Goal: Task Accomplishment & Management: Manage account settings

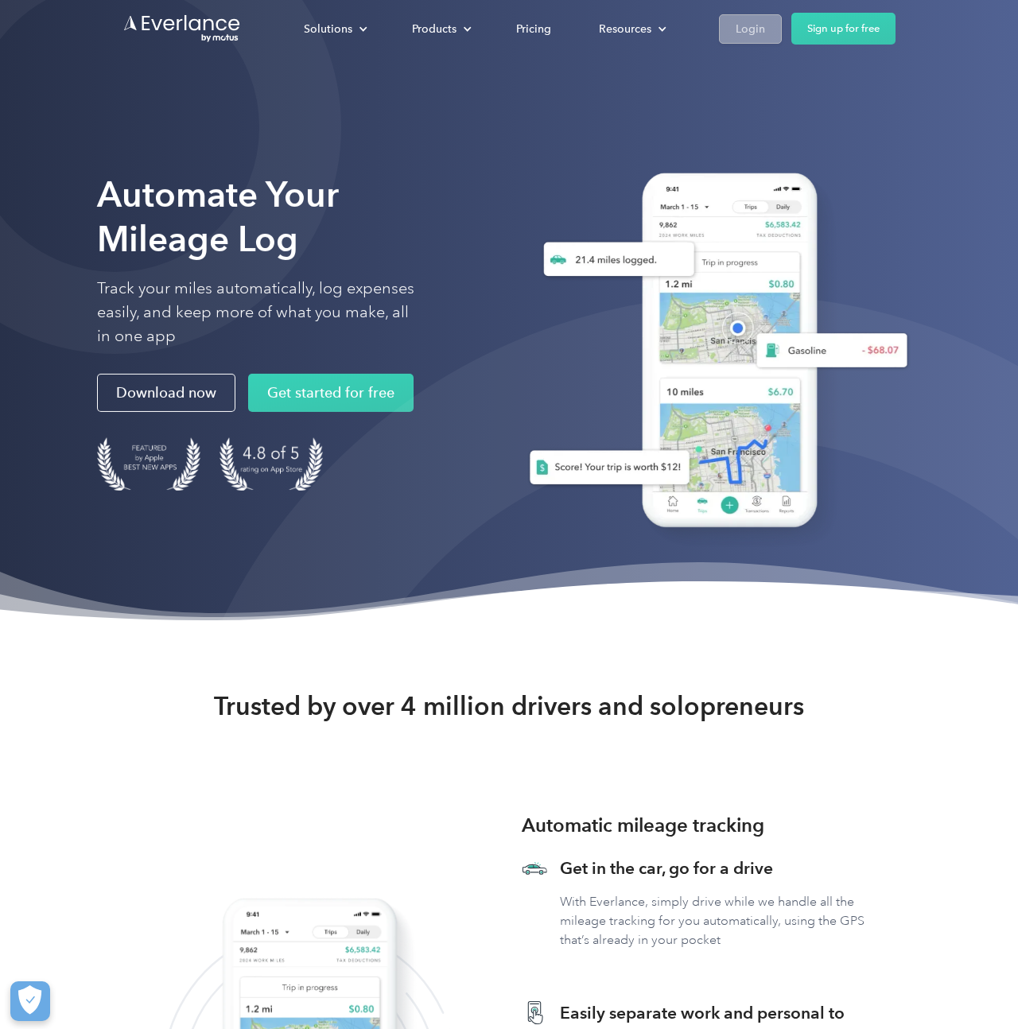
click at [740, 28] on div "Login" at bounding box center [750, 29] width 29 height 20
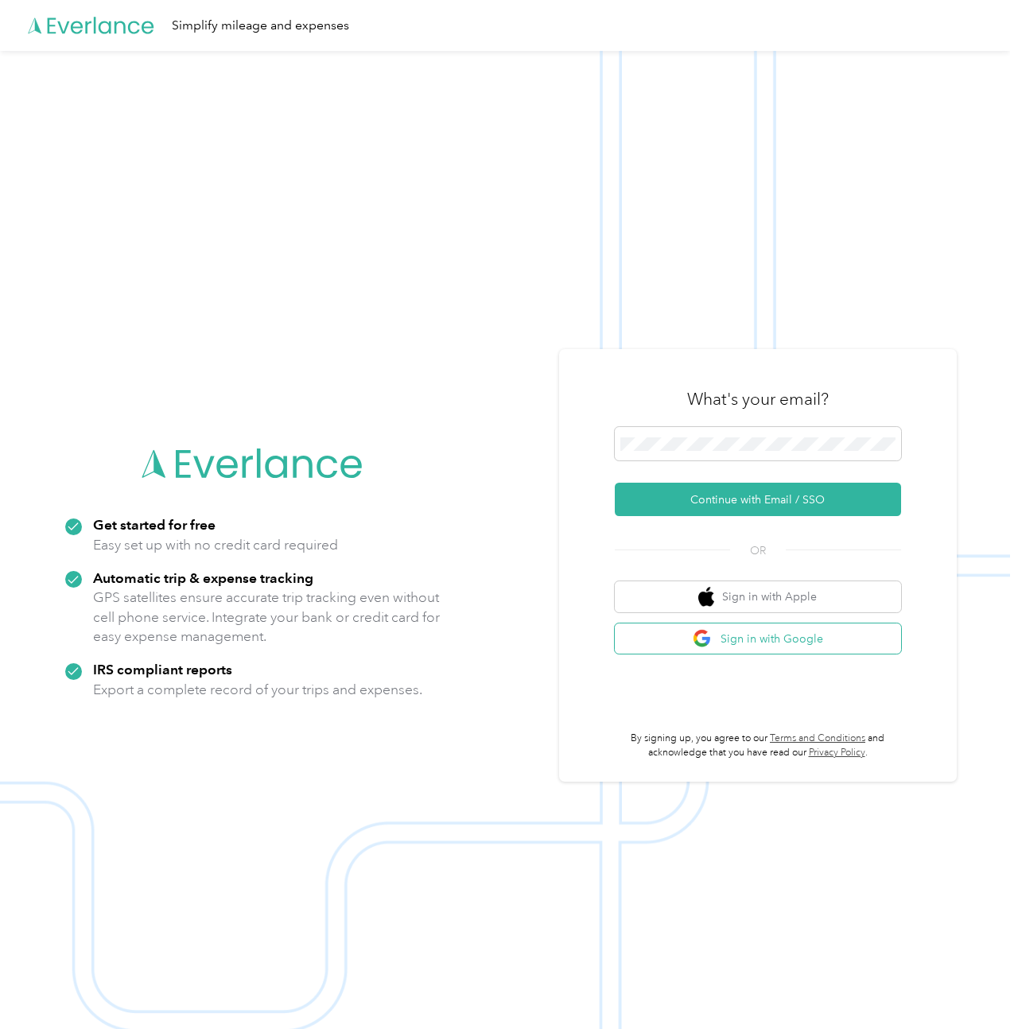
click at [783, 643] on button "Sign in with Google" at bounding box center [758, 638] width 286 height 31
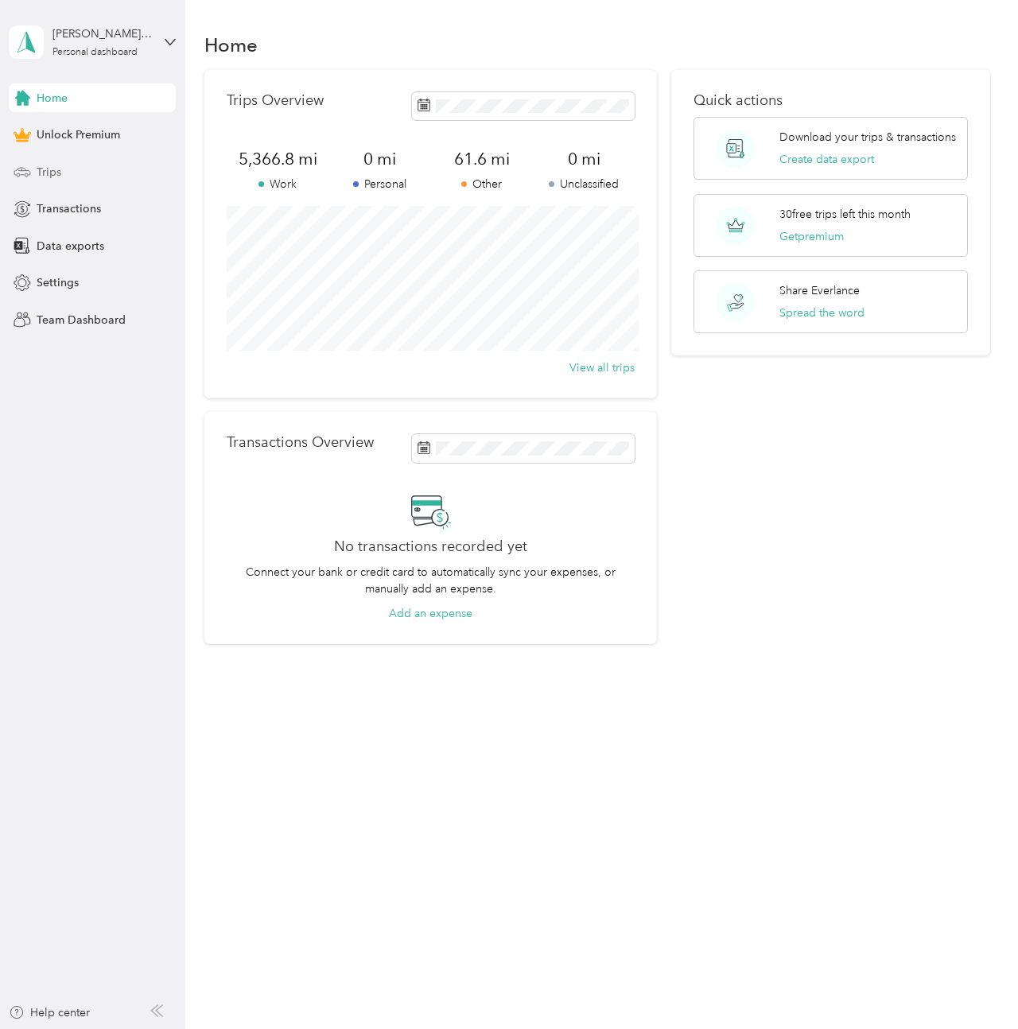
click at [51, 169] on span "Trips" at bounding box center [49, 172] width 25 height 17
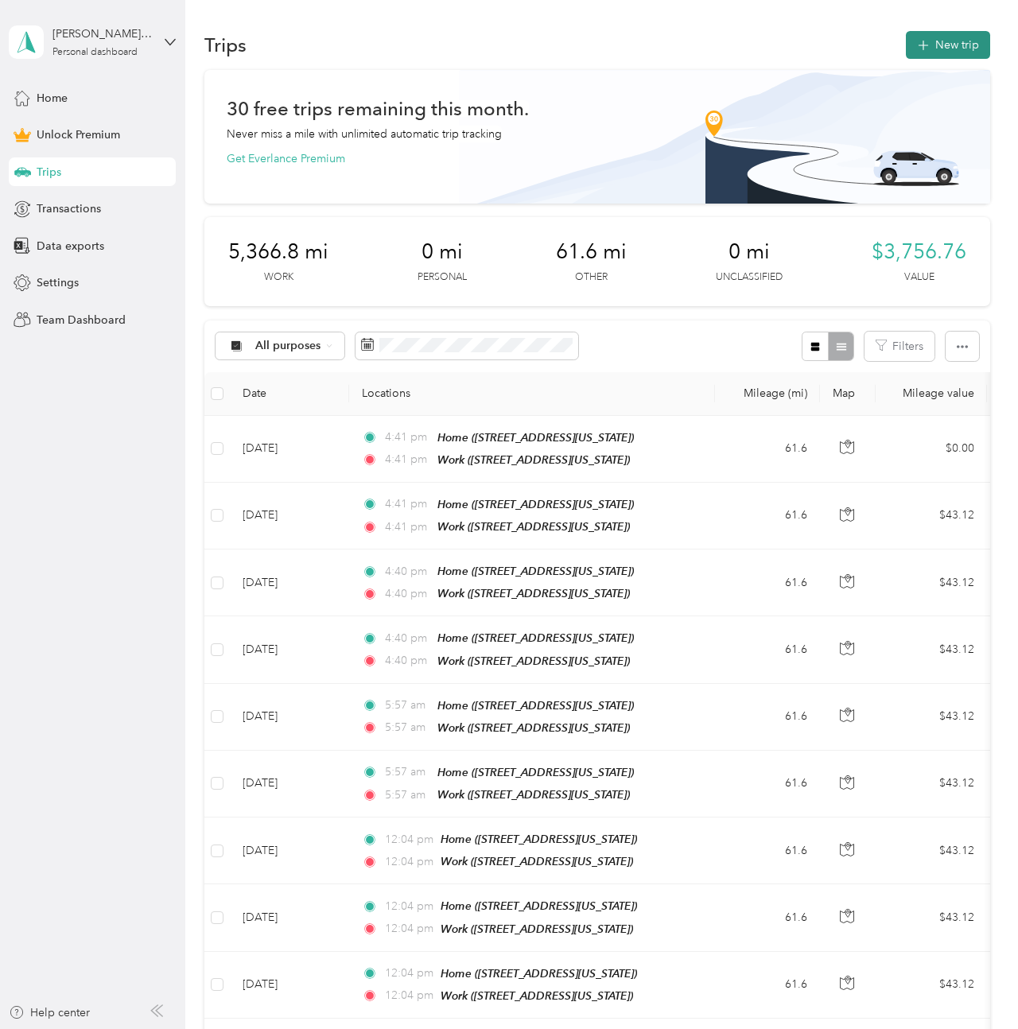
click at [957, 41] on button "New trip" at bounding box center [948, 45] width 84 height 28
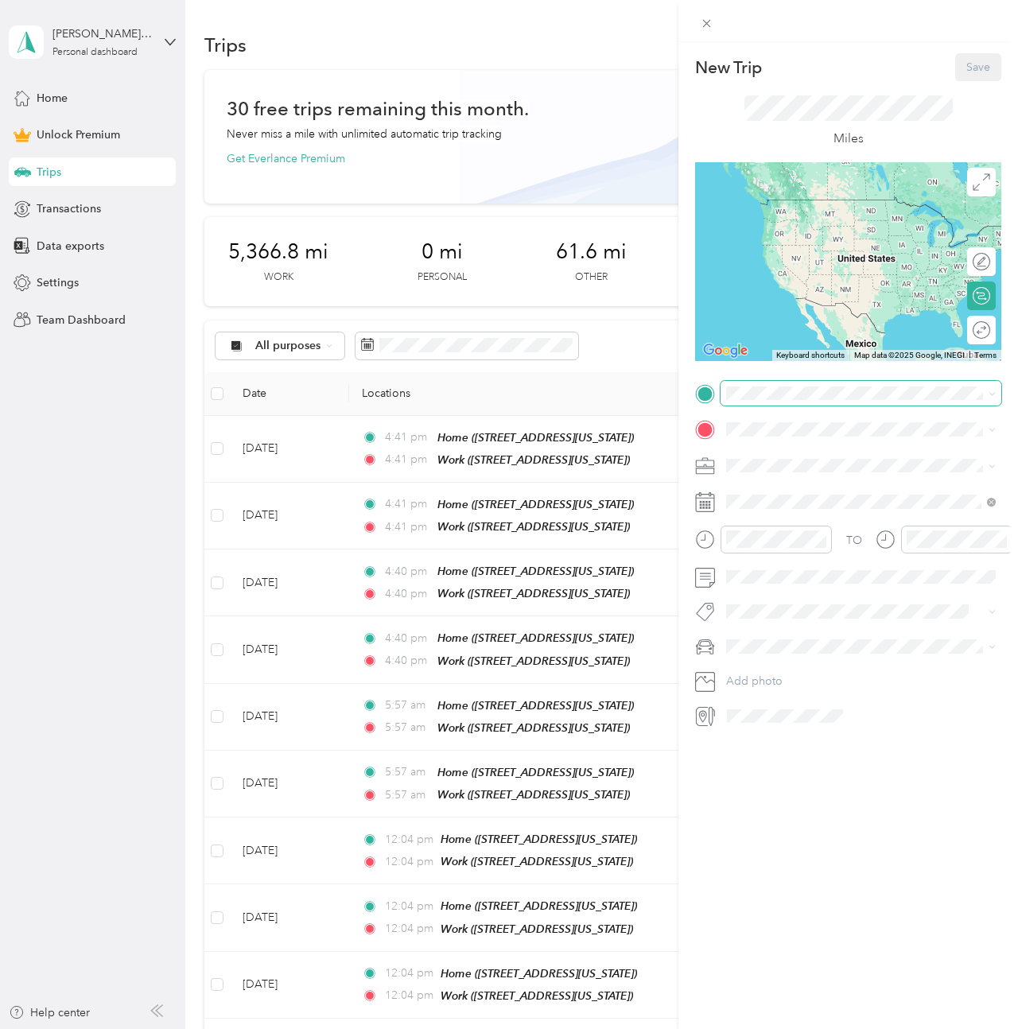
click at [755, 400] on span at bounding box center [861, 393] width 281 height 25
click at [778, 475] on span "3136 Morlanga Street, 78130, New Braunfels, Texas, United States" at bounding box center [835, 468] width 159 height 14
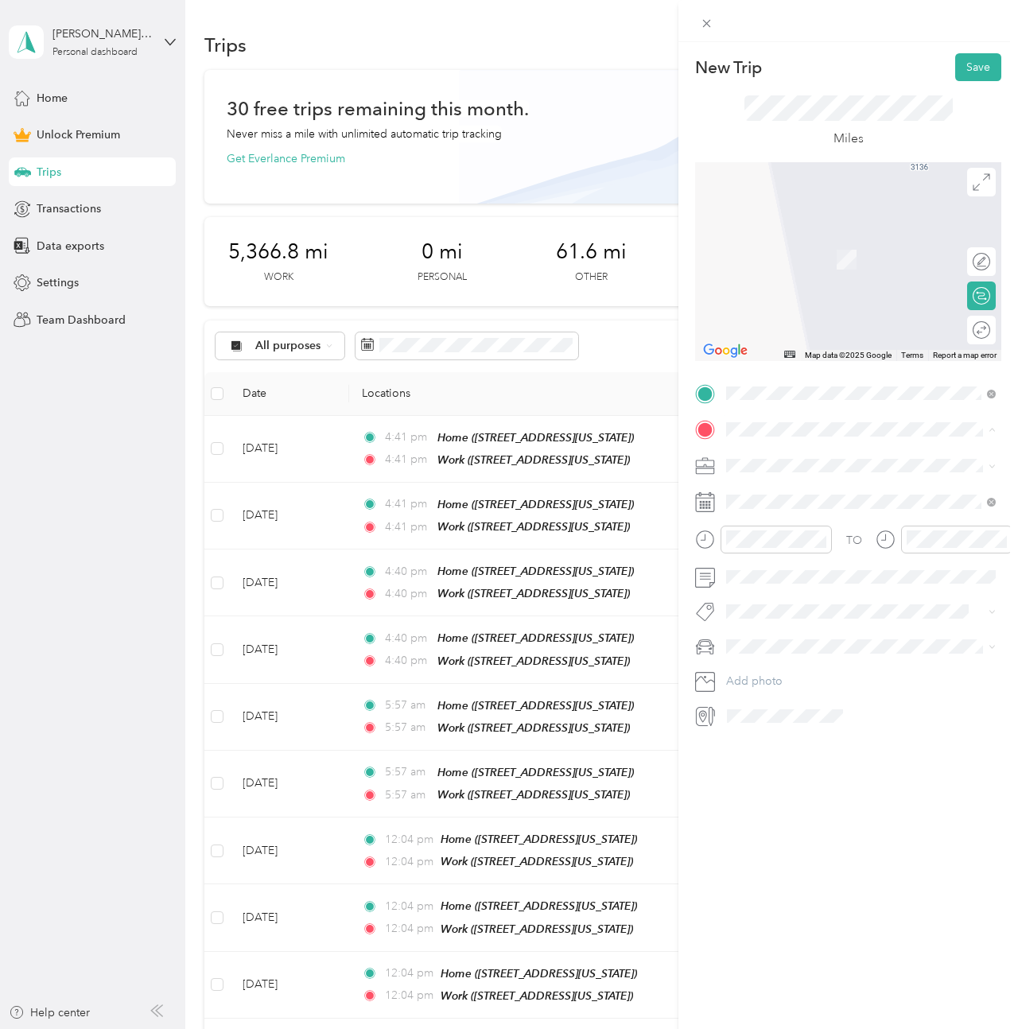
click at [781, 567] on span "612 West Commerce Street, 78207, San Antonio, Texas, United States" at bounding box center [835, 560] width 159 height 14
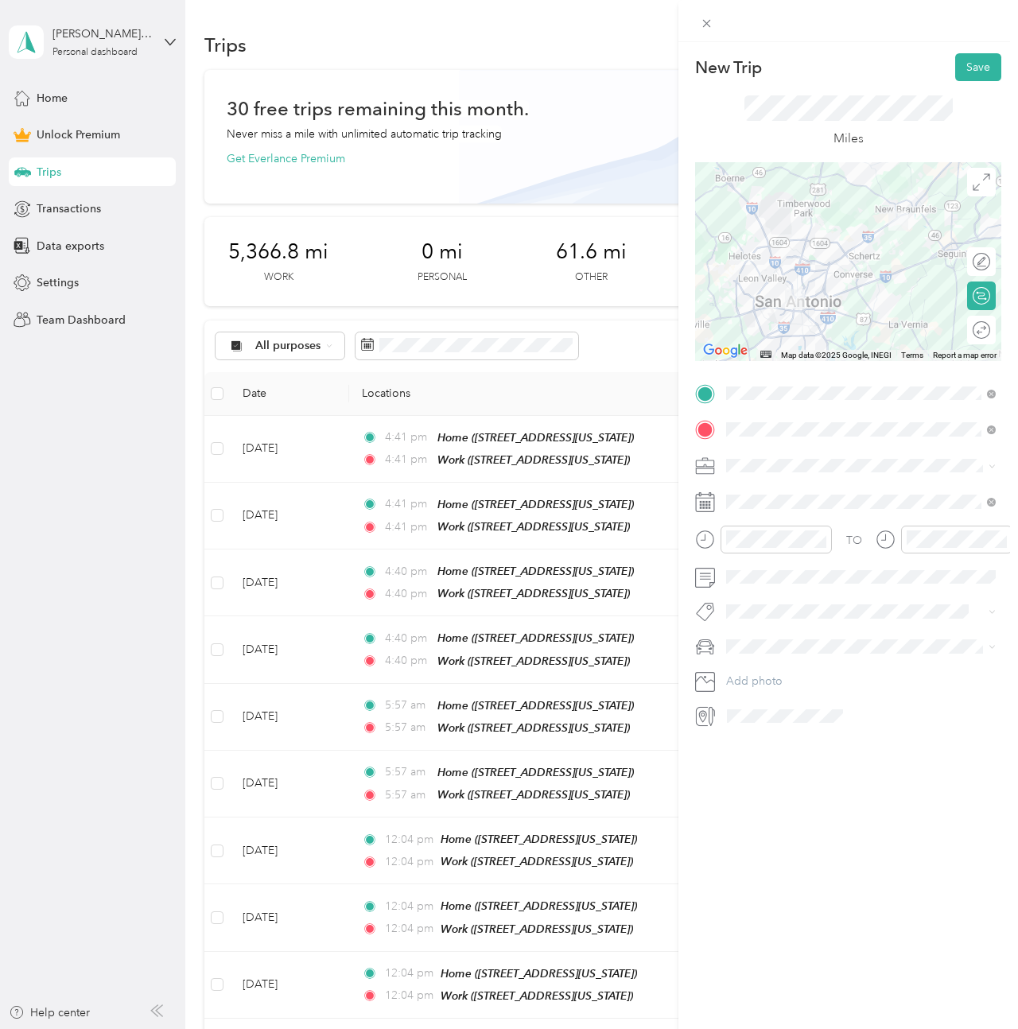
click at [990, 328] on div "Round trip" at bounding box center [990, 330] width 0 height 17
click at [968, 330] on div at bounding box center [965, 330] width 14 height 14
click at [777, 490] on span at bounding box center [861, 501] width 281 height 25
click at [780, 748] on div "25" at bounding box center [780, 747] width 21 height 20
click at [970, 71] on button "Save" at bounding box center [978, 67] width 46 height 28
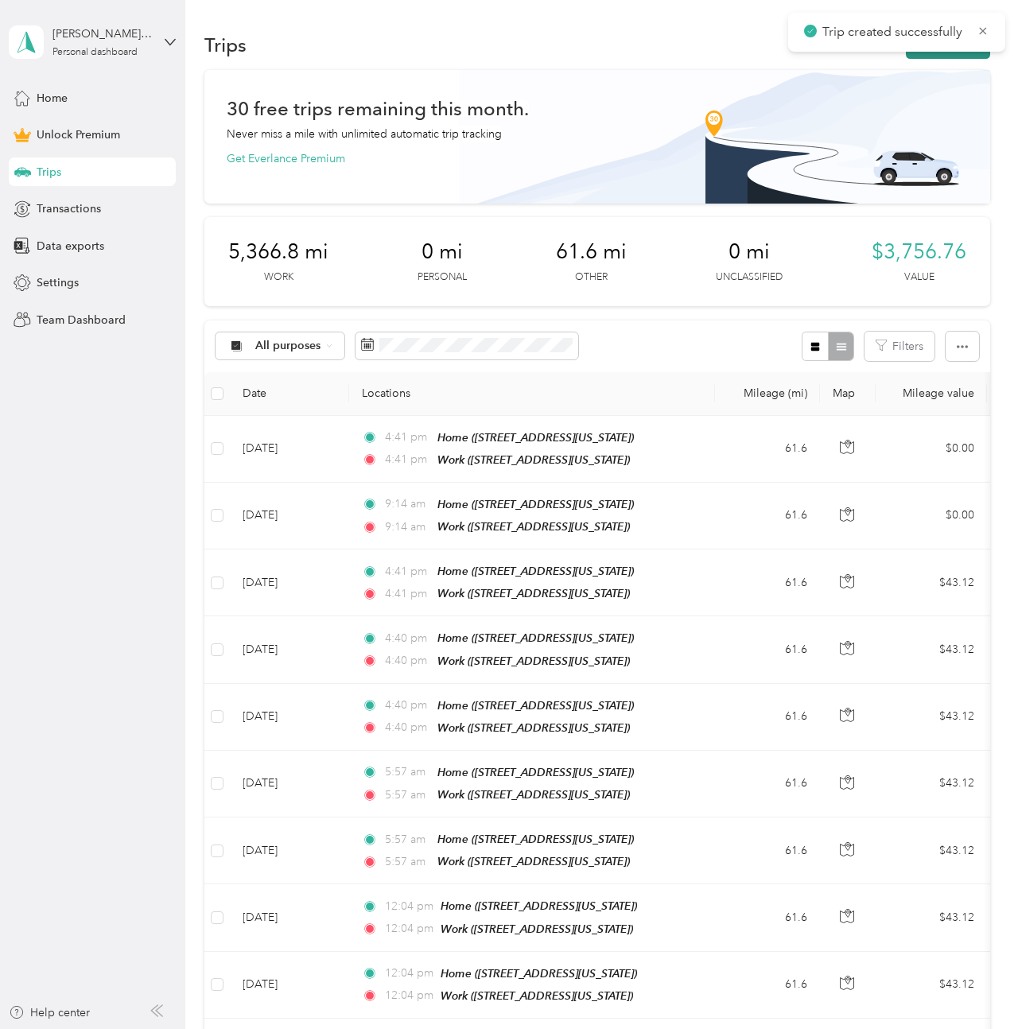
click at [945, 58] on button "New trip" at bounding box center [948, 45] width 84 height 28
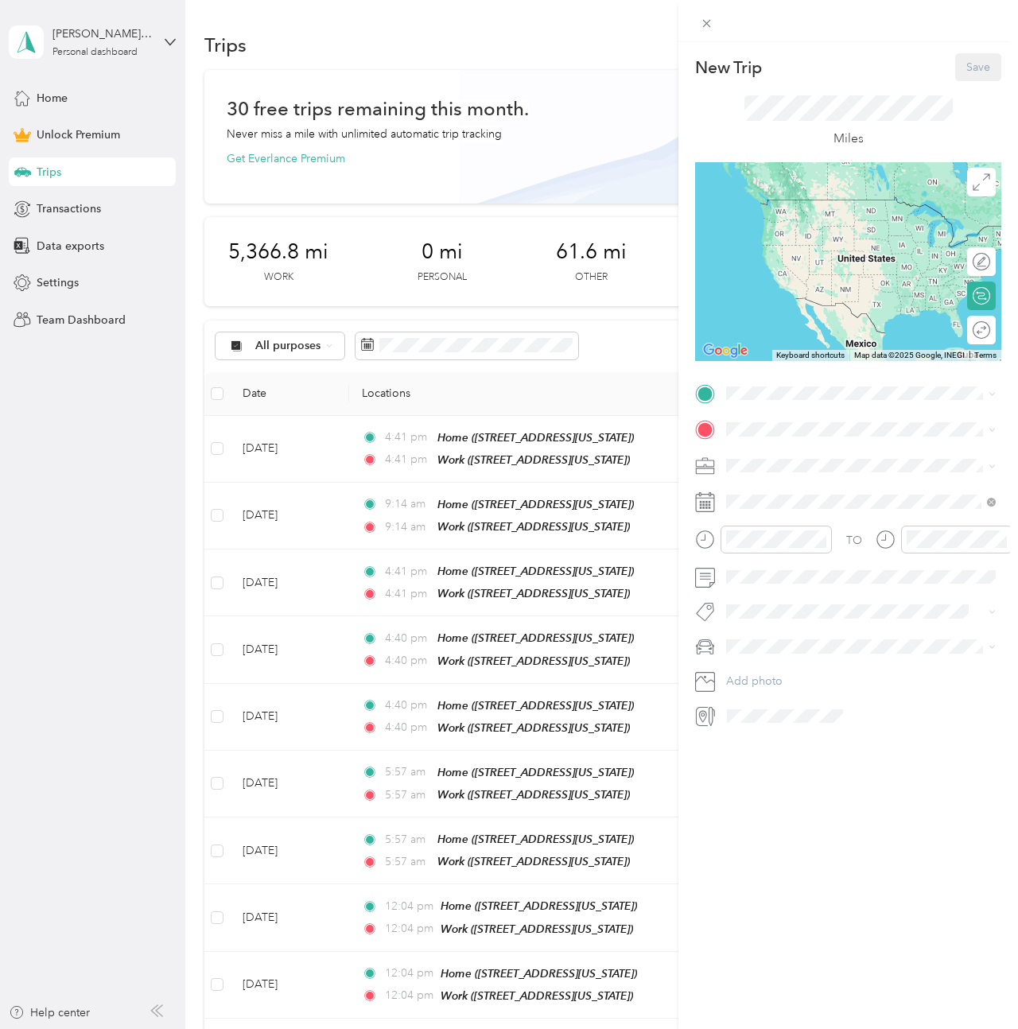
click at [779, 481] on span "3136 Morlanga Street, 78130, New Braunfels, Texas, United States" at bounding box center [835, 475] width 159 height 14
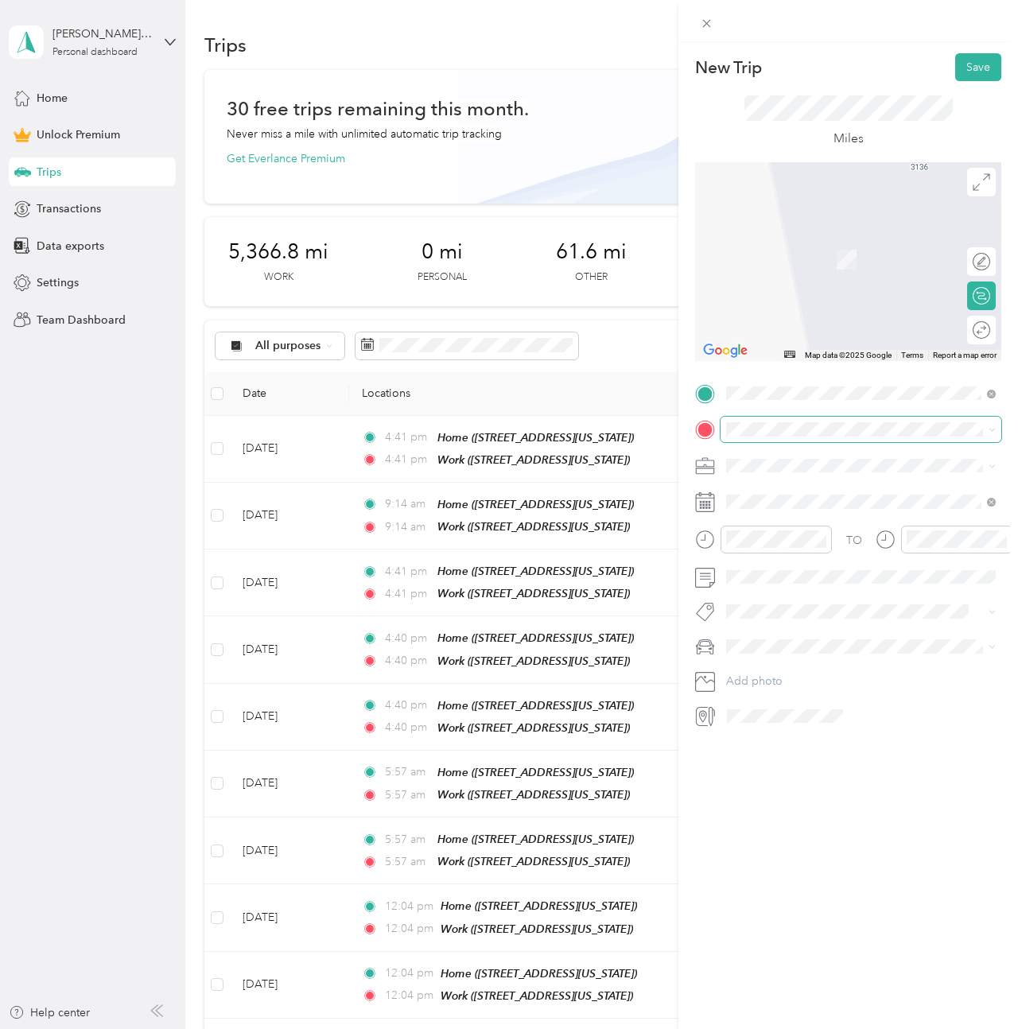
click at [750, 431] on span at bounding box center [861, 429] width 281 height 25
click at [790, 559] on div "Work 612 West Commerce Street, 78207, San Antonio, Texas, United States" at bounding box center [835, 546] width 159 height 33
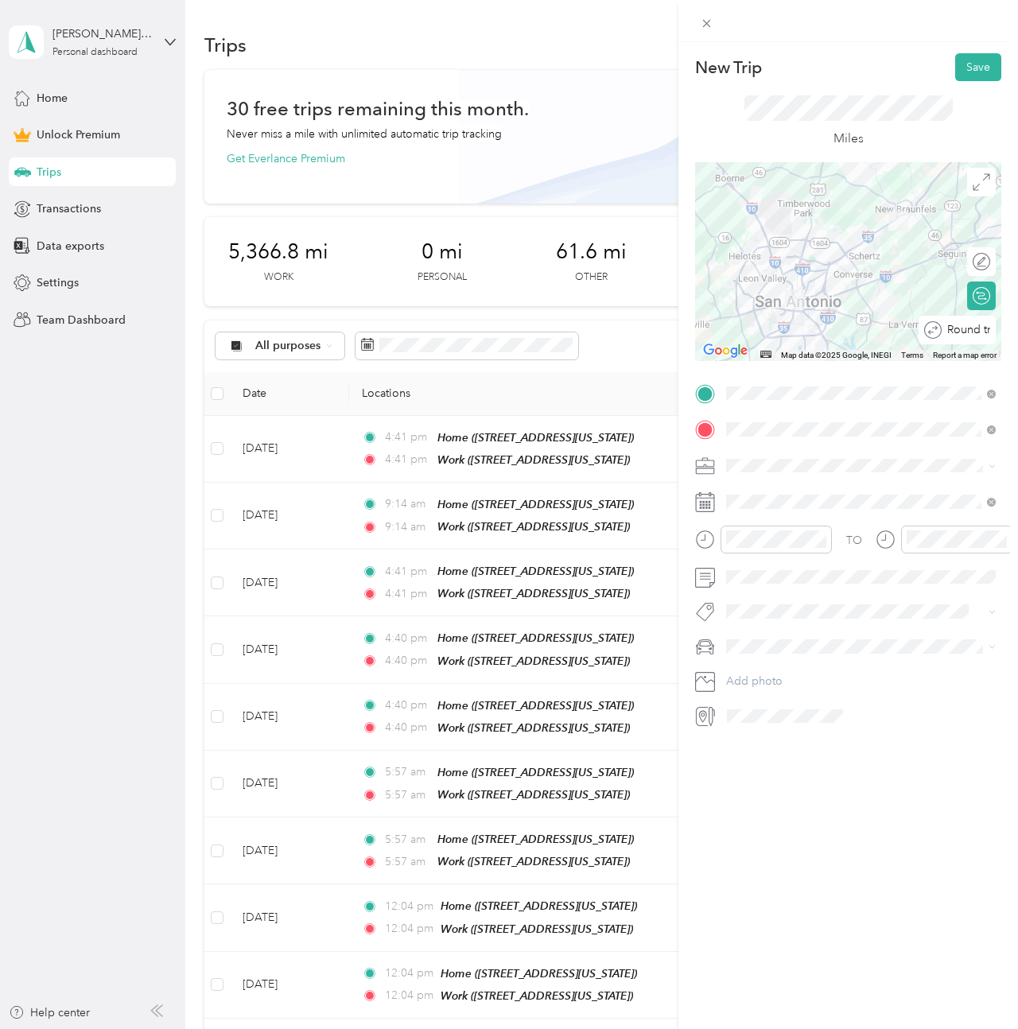
click at [1017, 324] on div at bounding box center [1031, 330] width 0 height 17
click at [796, 746] on div "26" at bounding box center [800, 747] width 21 height 20
click at [965, 64] on button "Save" at bounding box center [978, 67] width 46 height 28
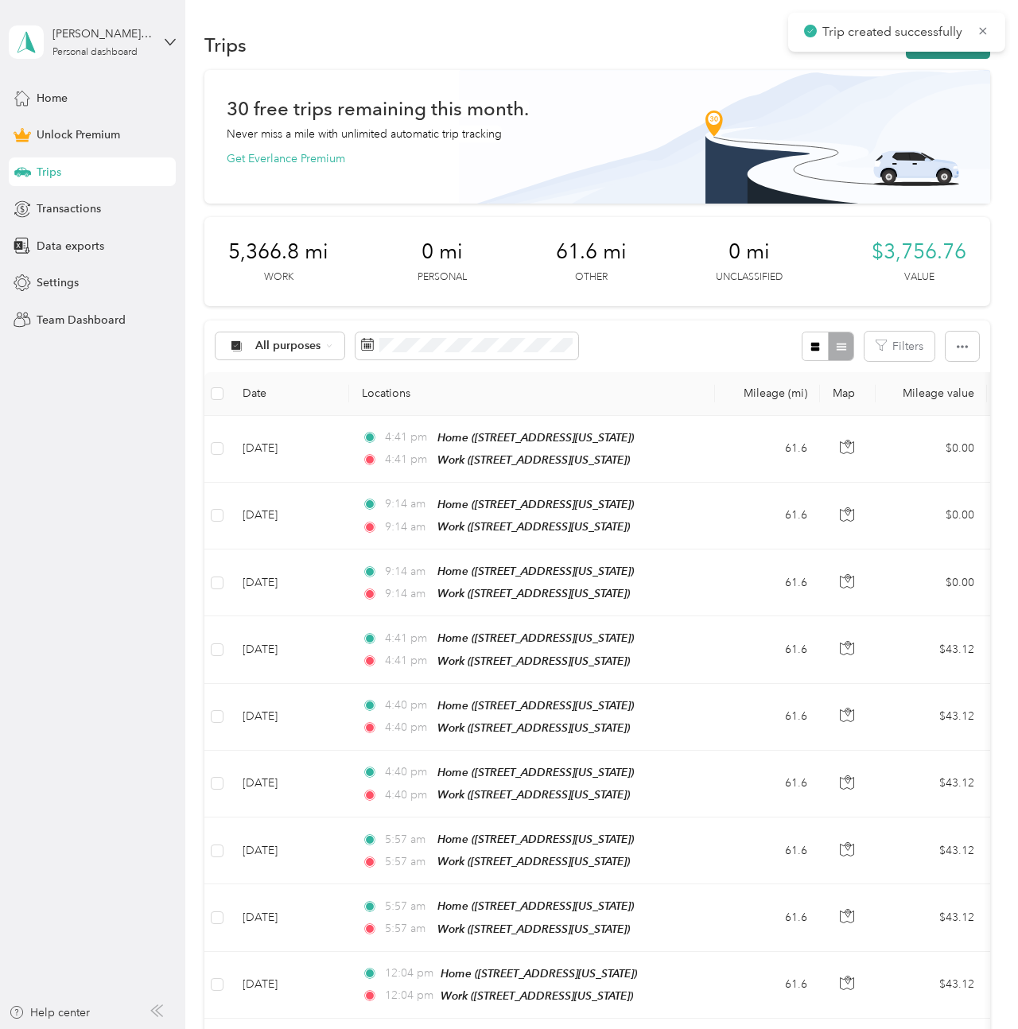
click at [926, 56] on button "New trip" at bounding box center [948, 45] width 84 height 28
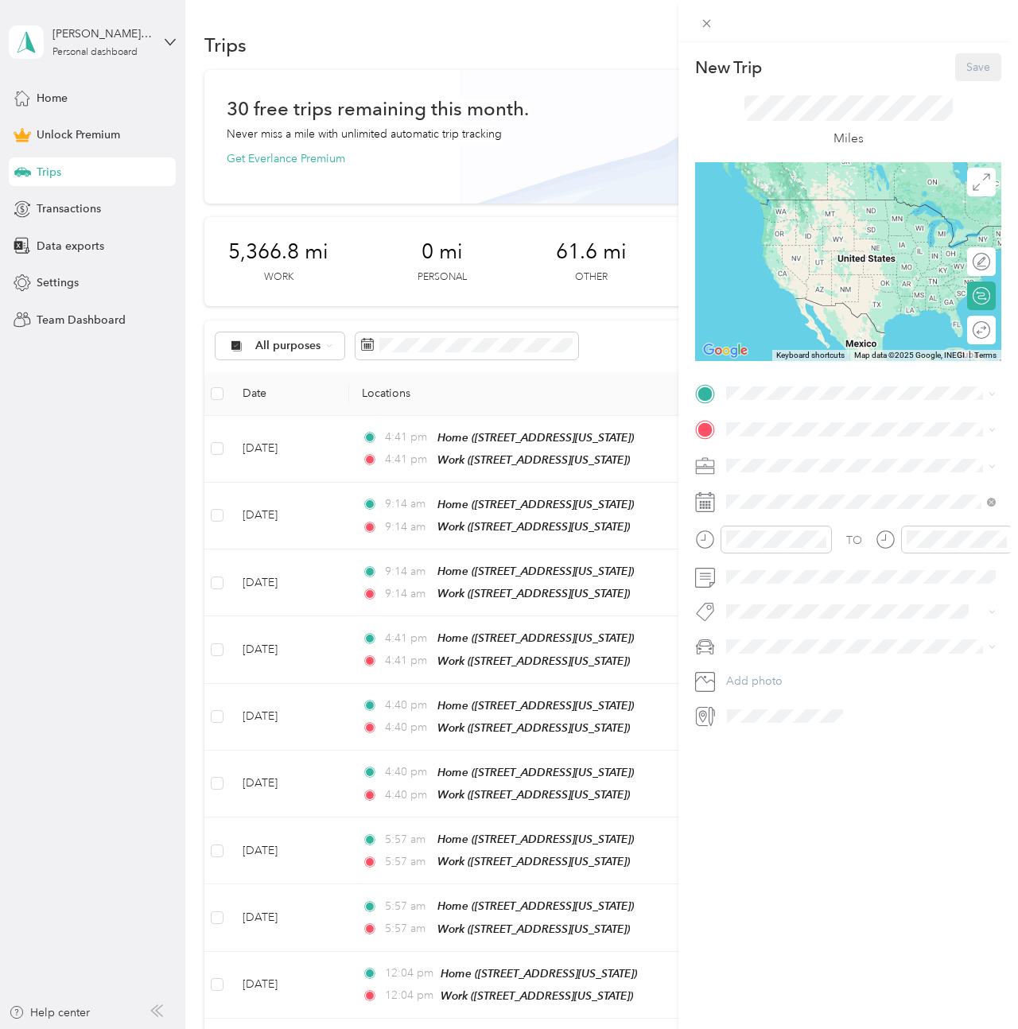
click at [778, 467] on span "3136 Morlanga Street, 78130, New Braunfels, Texas, United States" at bounding box center [835, 473] width 159 height 14
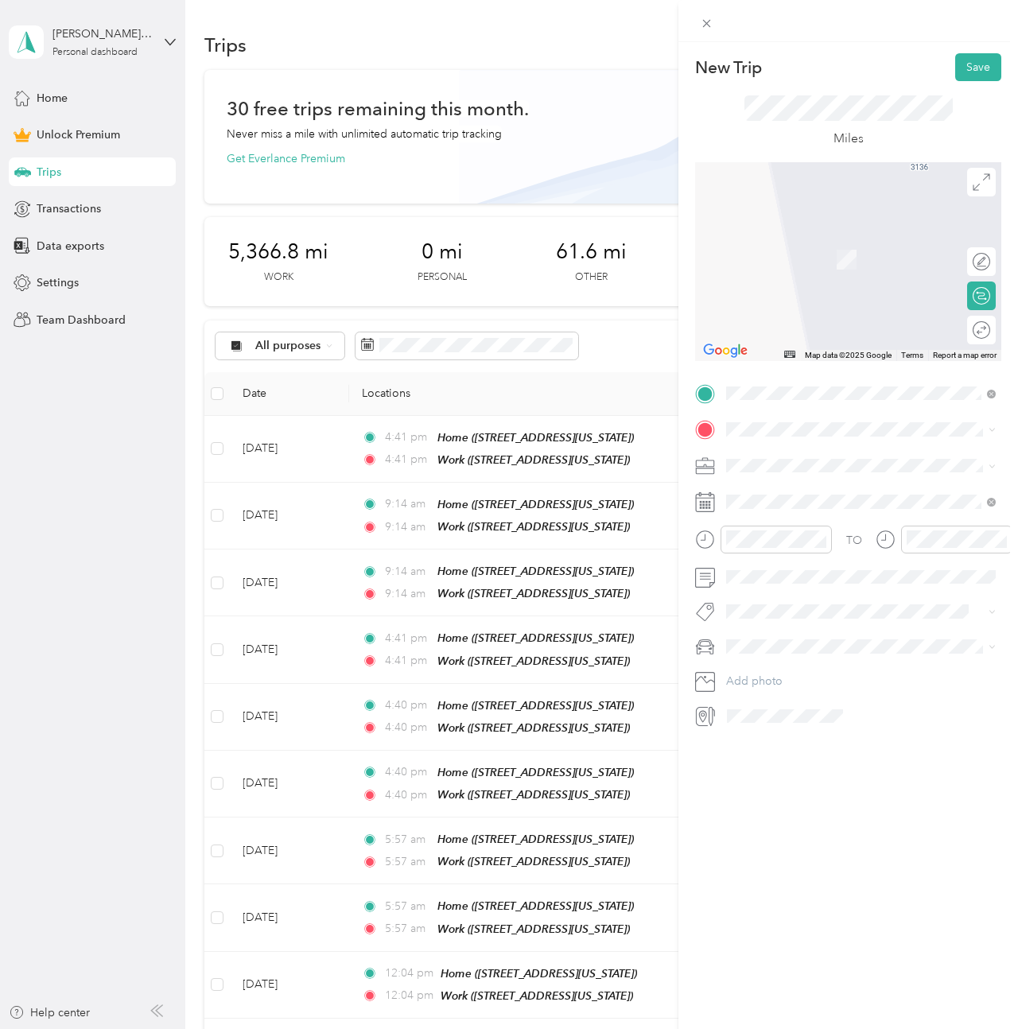
drag, startPoint x: 777, startPoint y: 580, endPoint x: 780, endPoint y: 566, distance: 13.9
click at [776, 564] on span "612 West Commerce Street, 78207, San Antonio, Texas, United States" at bounding box center [835, 557] width 159 height 14
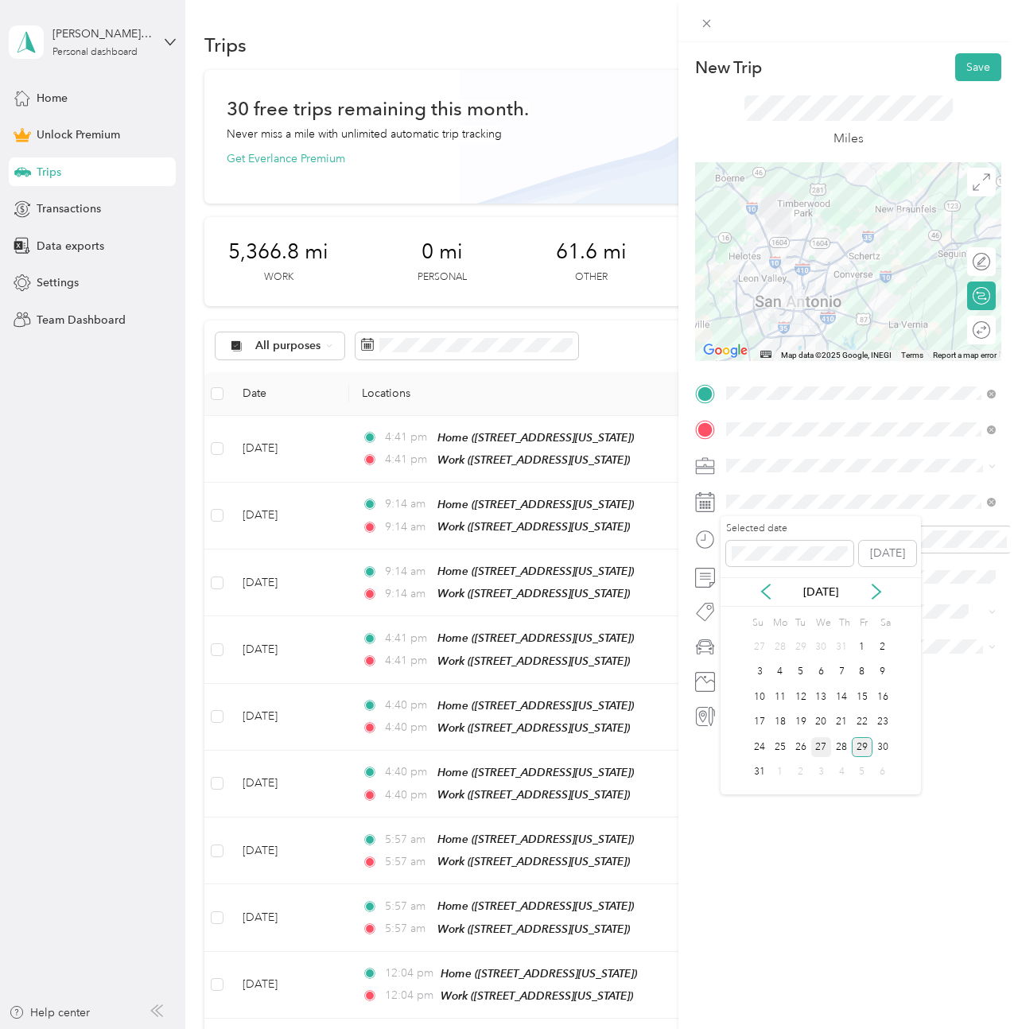
click at [818, 751] on div "27" at bounding box center [821, 747] width 21 height 20
click at [981, 74] on button "Save" at bounding box center [978, 67] width 46 height 28
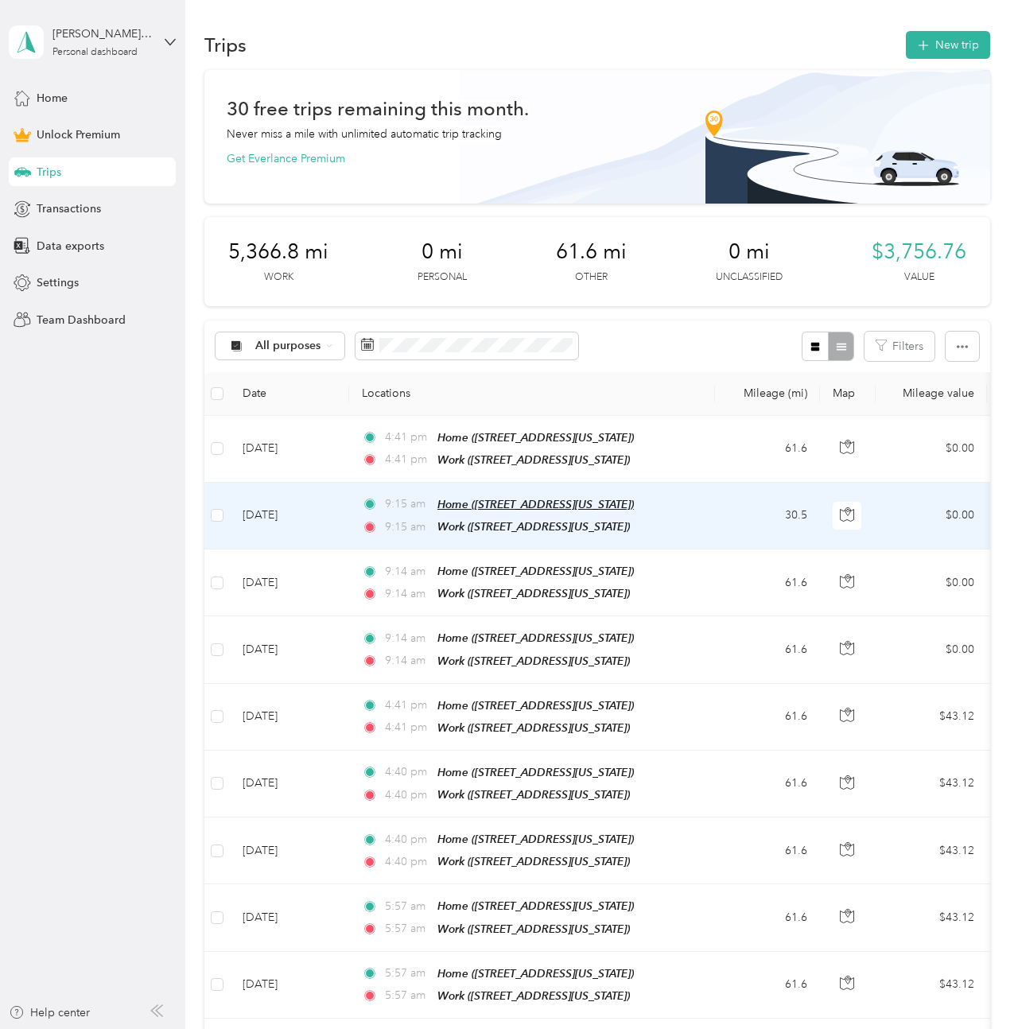
click at [487, 508] on span "Home (3136 Morlanga Street, New Braunfels, Texas)" at bounding box center [535, 504] width 196 height 13
click at [312, 520] on td "Aug 27, 2025" at bounding box center [289, 516] width 119 height 67
click at [312, 1028] on div at bounding box center [505, 1029] width 1010 height 0
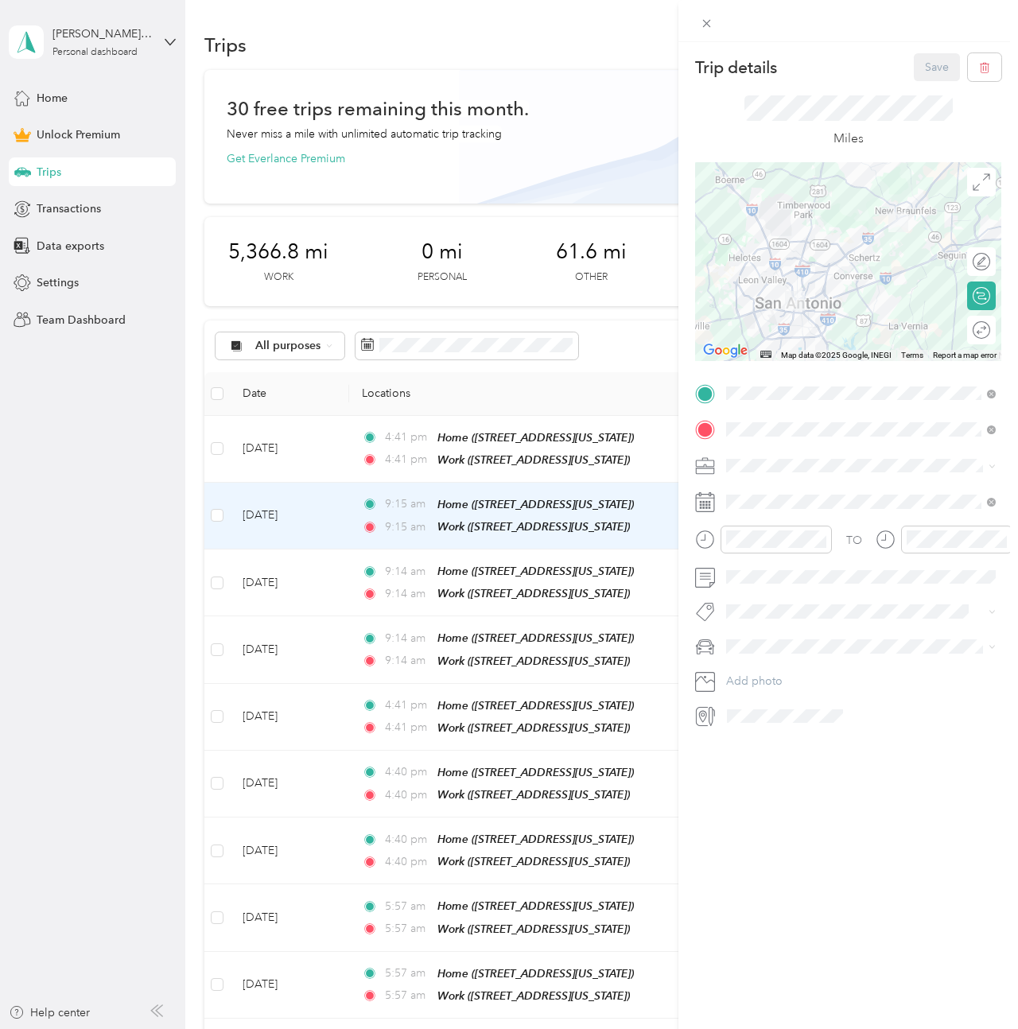
click at [990, 328] on div "Round trip" at bounding box center [990, 330] width 0 height 17
click at [979, 328] on div at bounding box center [973, 330] width 33 height 17
click at [926, 64] on button "Save" at bounding box center [937, 67] width 46 height 28
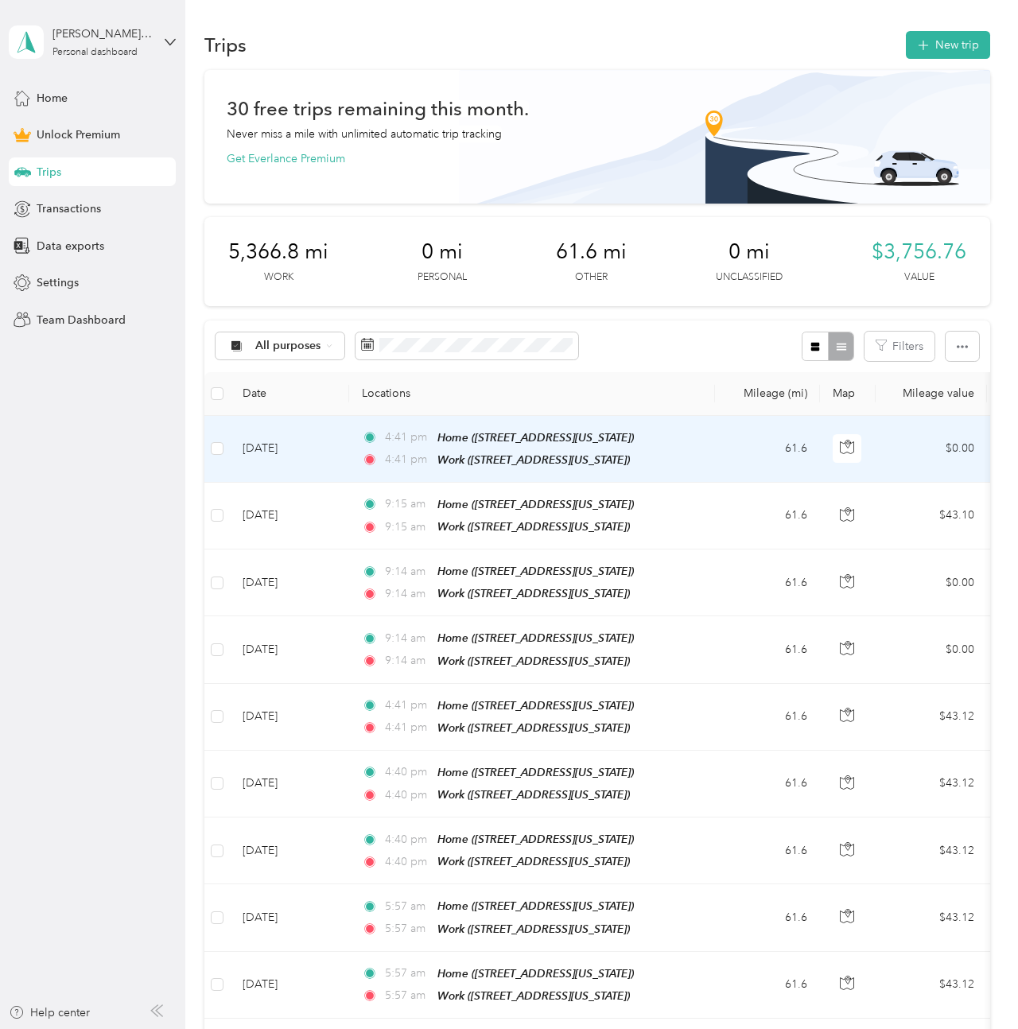
click at [277, 452] on td "Aug 28, 2025" at bounding box center [289, 449] width 119 height 67
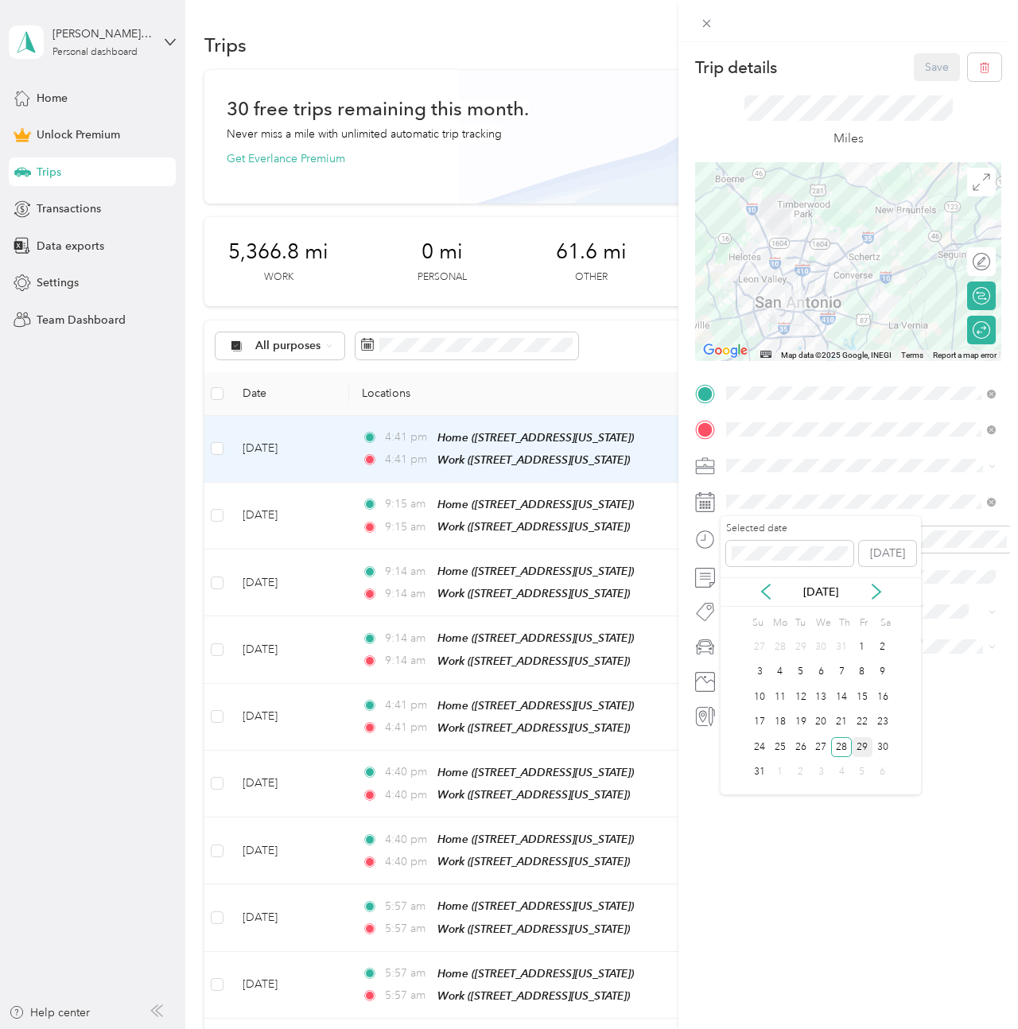
click at [864, 751] on div "29" at bounding box center [862, 747] width 21 height 20
click at [945, 65] on button "Save" at bounding box center [937, 67] width 46 height 28
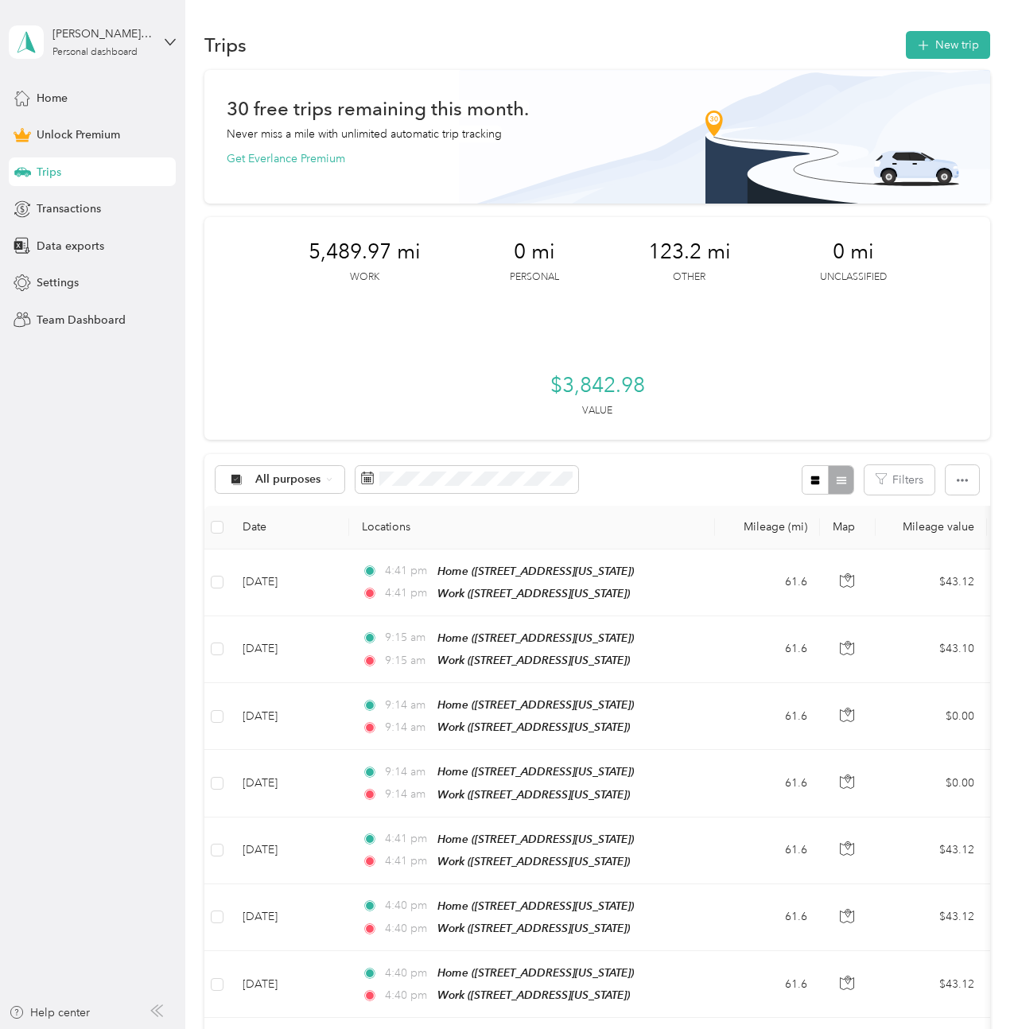
click at [62, 80] on div "eric@renoviumleadership.com Personal dashboard Home Unlock Premium Trips Transa…" at bounding box center [92, 167] width 167 height 334
click at [64, 95] on span "Home" at bounding box center [52, 98] width 31 height 17
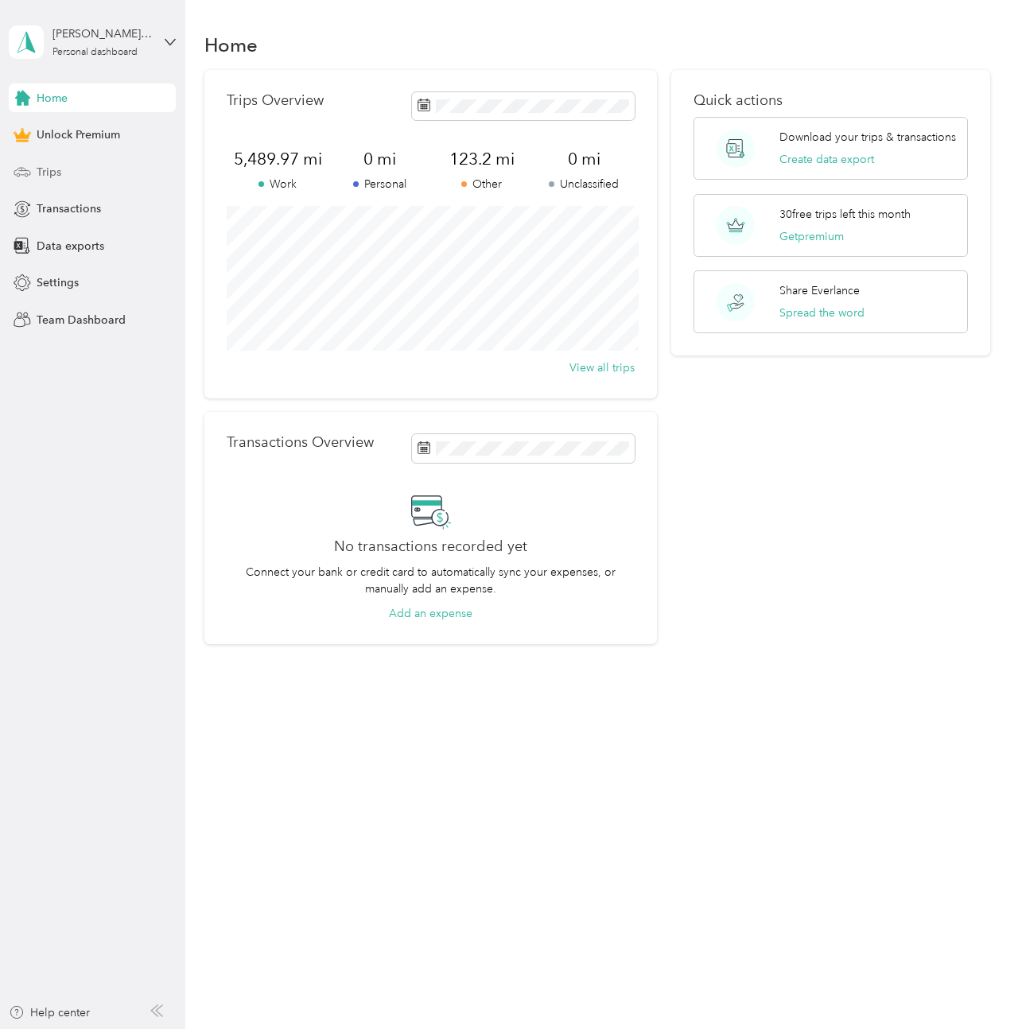
click at [44, 165] on span "Trips" at bounding box center [49, 172] width 25 height 17
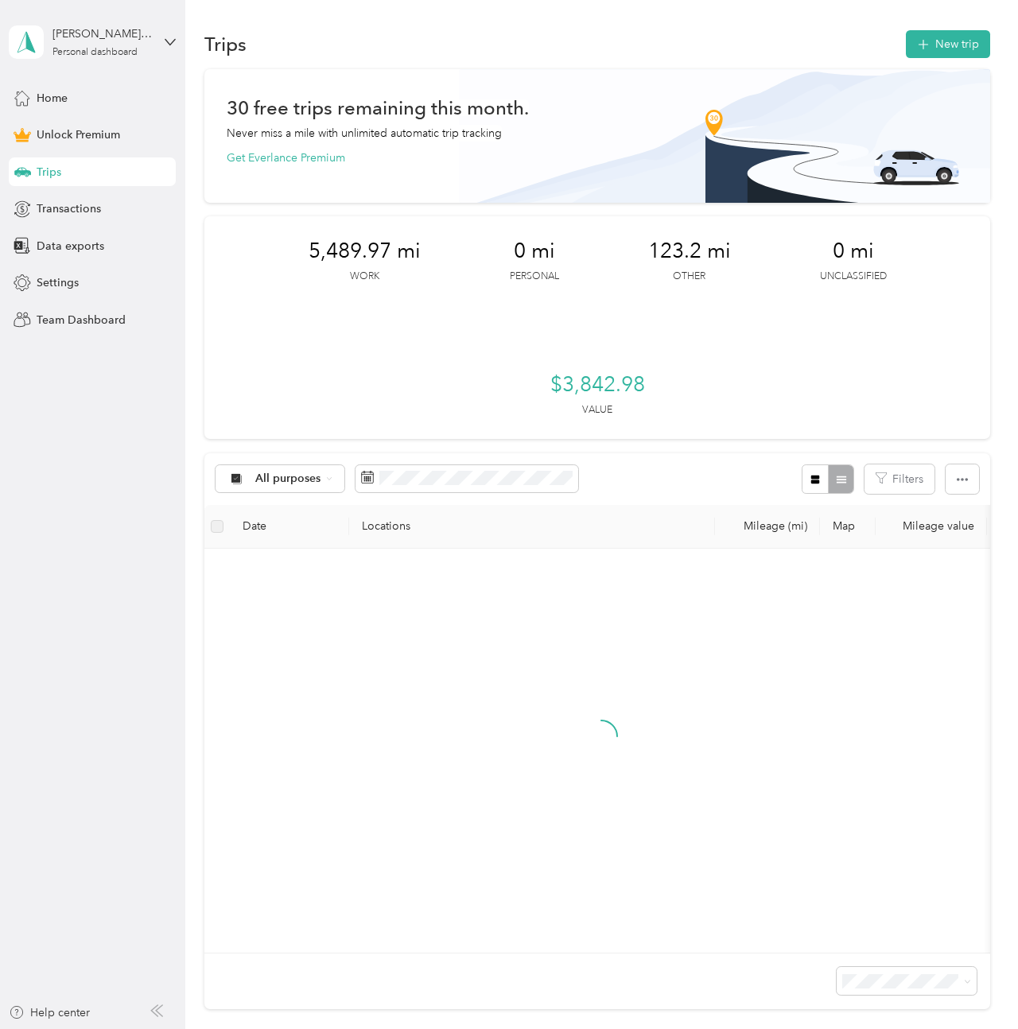
scroll to position [3, 0]
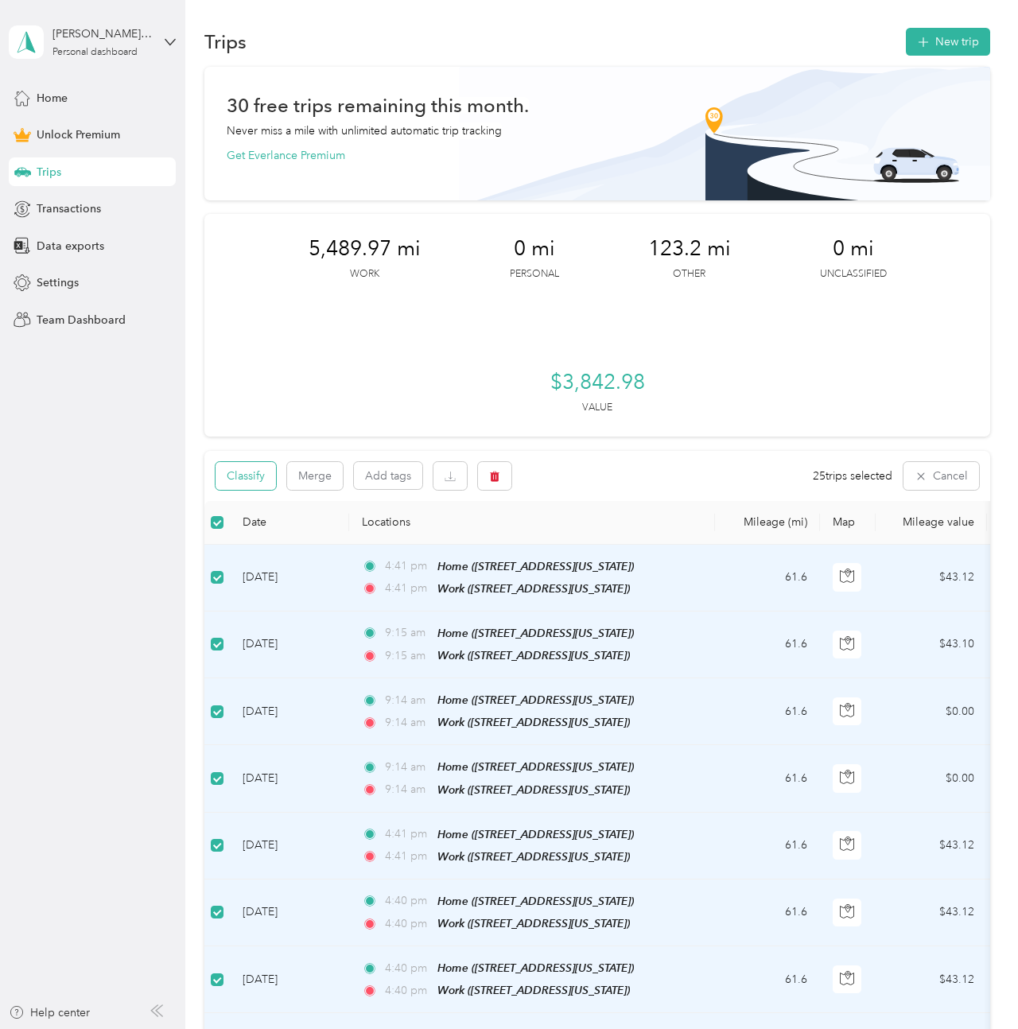
click at [254, 477] on button "Classify" at bounding box center [246, 476] width 60 height 28
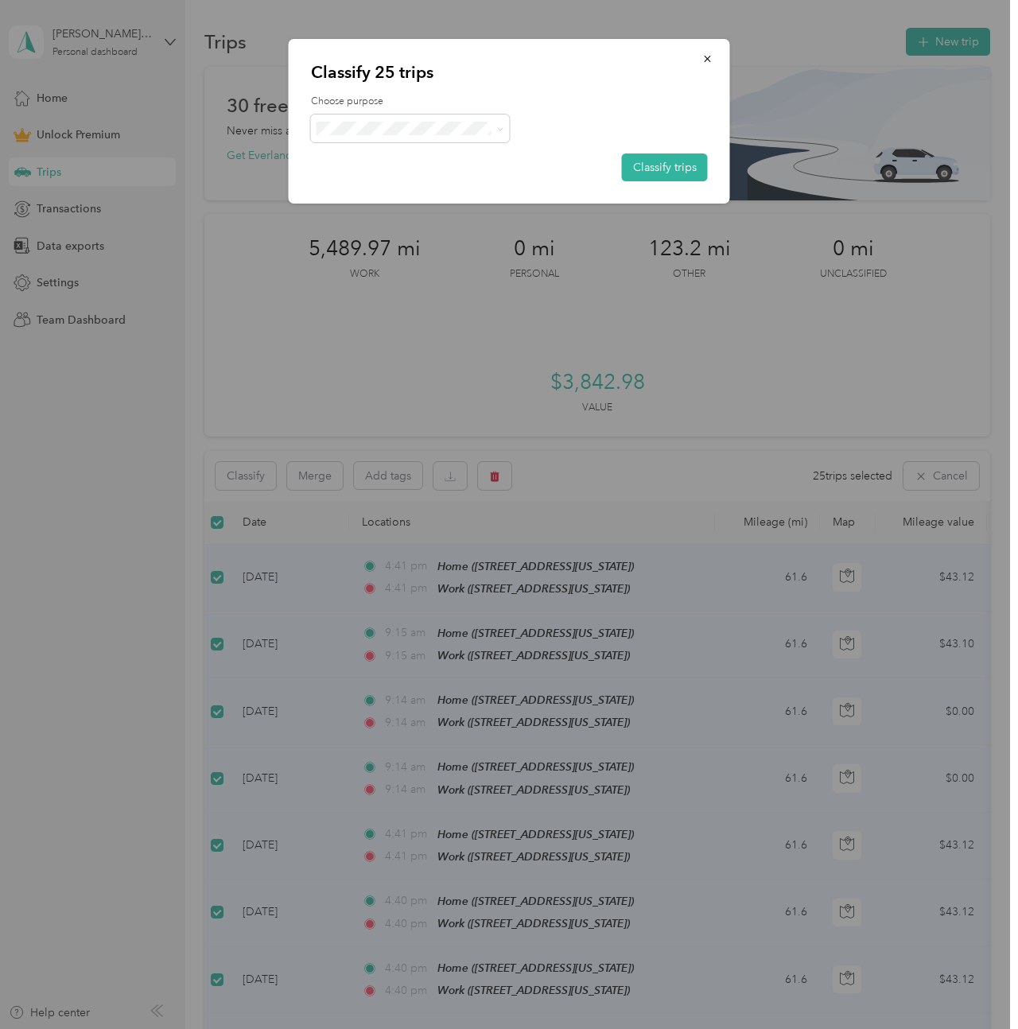
click at [376, 218] on span "Consultant" at bounding box center [424, 212] width 148 height 17
click at [680, 167] on button "Classify trips" at bounding box center [665, 167] width 86 height 28
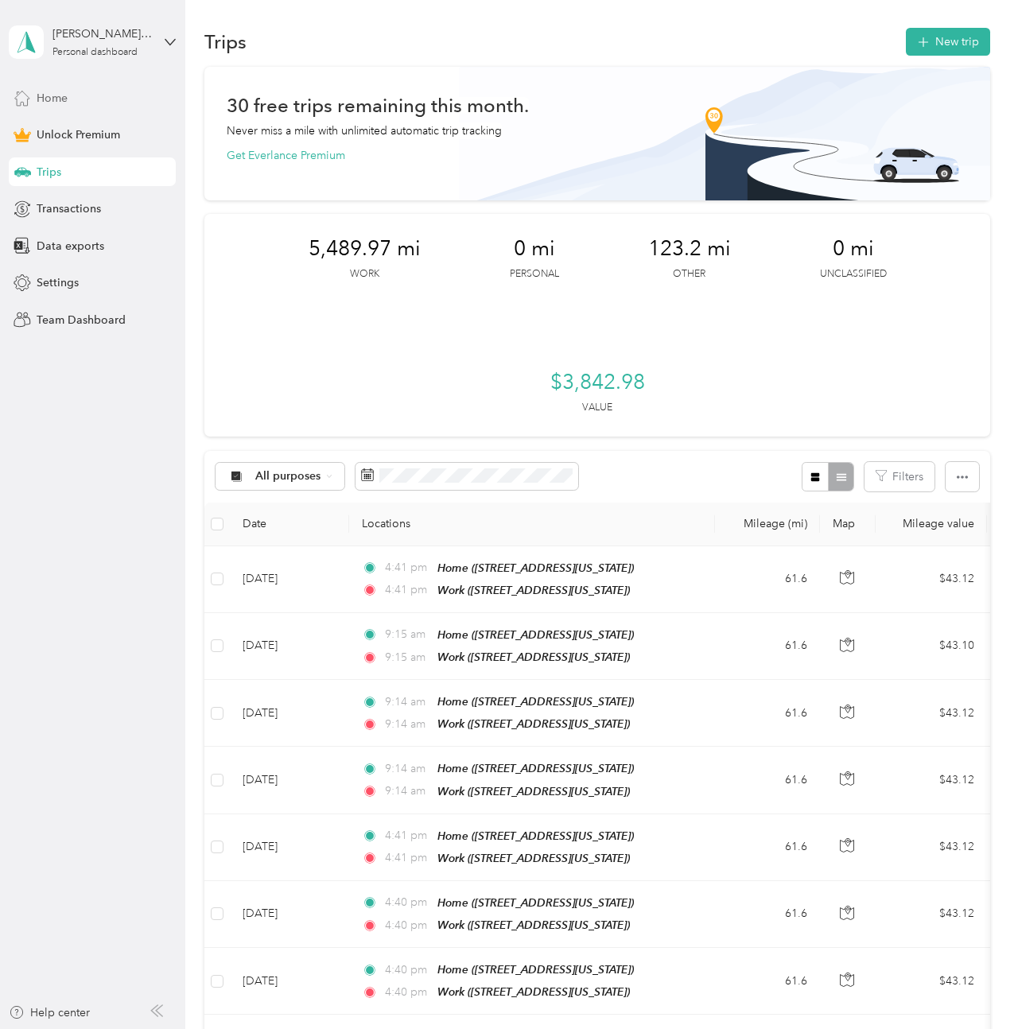
click at [44, 104] on span "Home" at bounding box center [52, 98] width 31 height 17
